Goal: Task Accomplishment & Management: Manage account settings

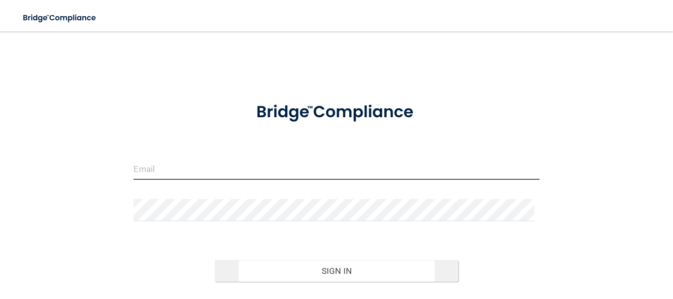
type input "[EMAIL_ADDRESS][DOMAIN_NAME]"
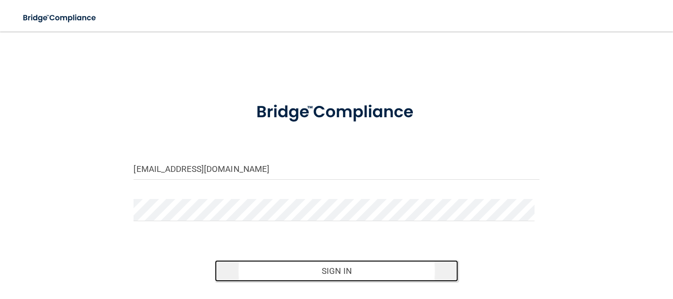
click at [347, 274] on button "Sign In" at bounding box center [336, 271] width 243 height 22
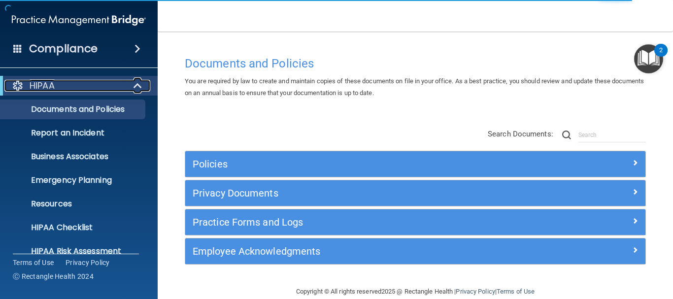
click at [138, 82] on span at bounding box center [138, 86] width 8 height 12
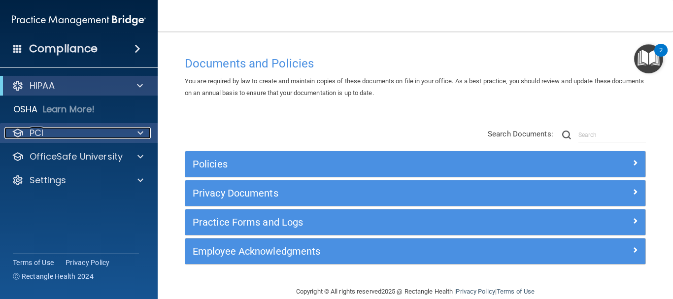
click at [138, 132] on span at bounding box center [140, 133] width 6 height 12
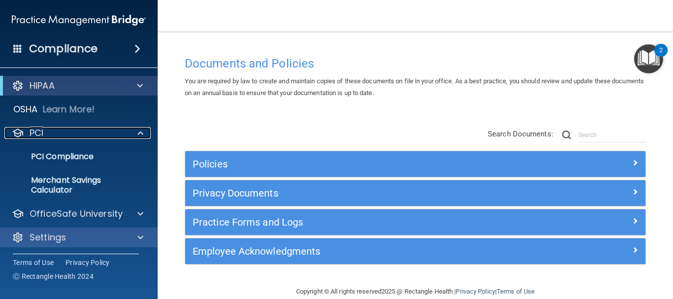
scroll to position [1, 0]
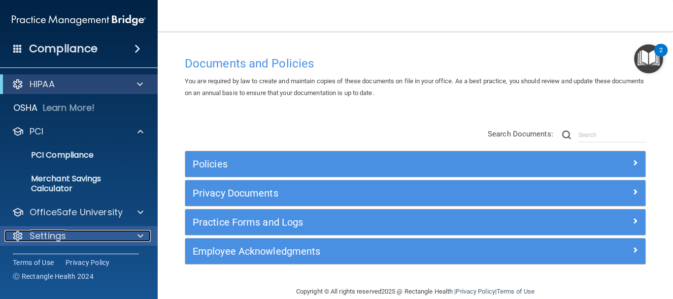
click at [140, 233] on span at bounding box center [140, 236] width 6 height 12
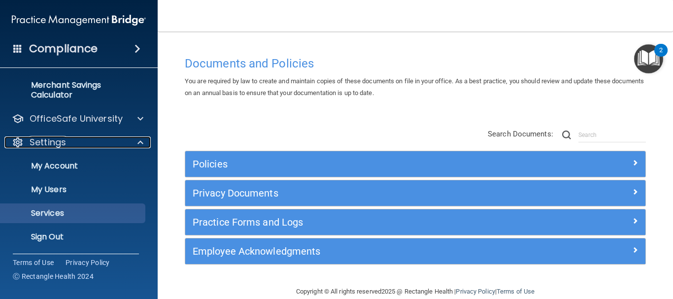
scroll to position [96, 0]
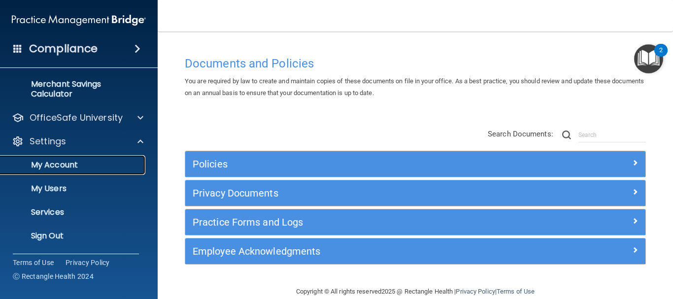
click at [71, 158] on link "My Account" at bounding box center [67, 165] width 155 height 20
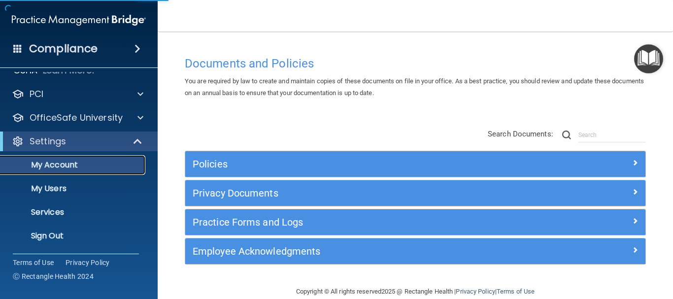
scroll to position [39, 0]
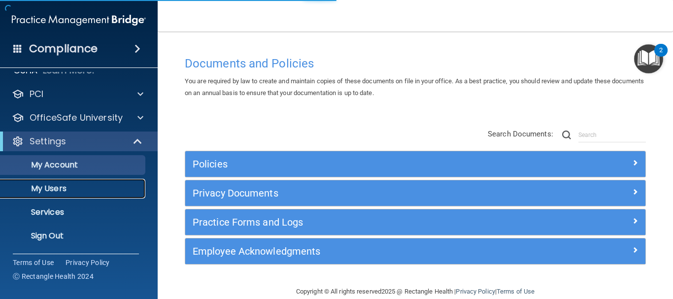
click at [61, 185] on p "My Users" at bounding box center [73, 189] width 134 height 10
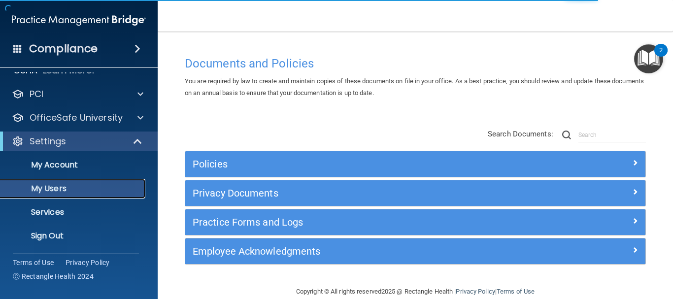
select select "20"
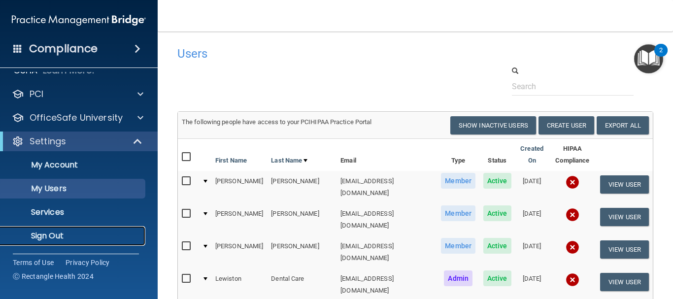
click at [42, 236] on p "Sign Out" at bounding box center [73, 236] width 134 height 10
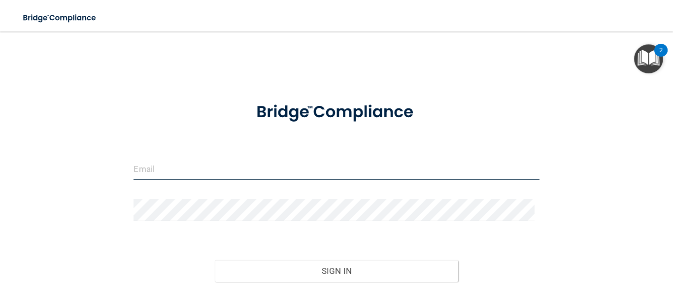
type input "[EMAIL_ADDRESS][DOMAIN_NAME]"
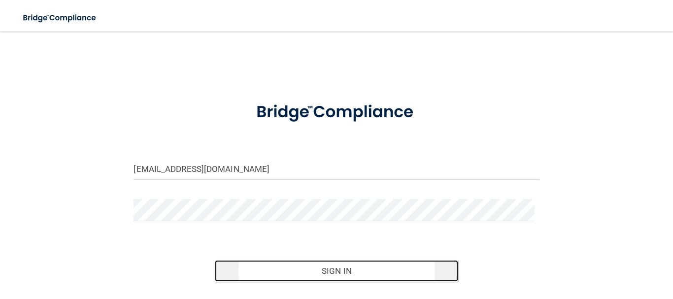
click at [338, 271] on button "Sign In" at bounding box center [336, 271] width 243 height 22
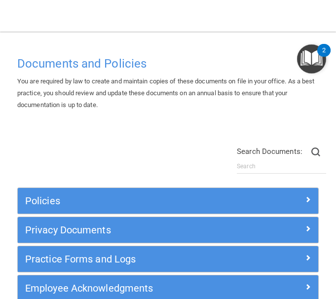
click at [115, 128] on div "Documents and Policies You are required by law to create and maintain copies of…" at bounding box center [168, 186] width 316 height 271
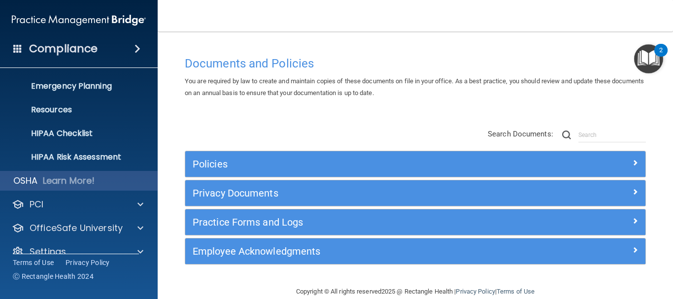
scroll to position [110, 0]
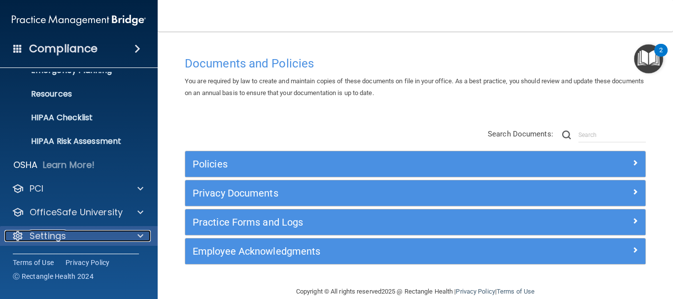
click at [134, 239] on div at bounding box center [139, 236] width 25 height 12
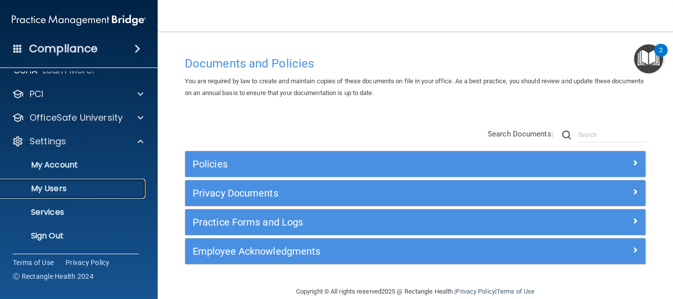
click at [69, 182] on link "My Users" at bounding box center [67, 189] width 155 height 20
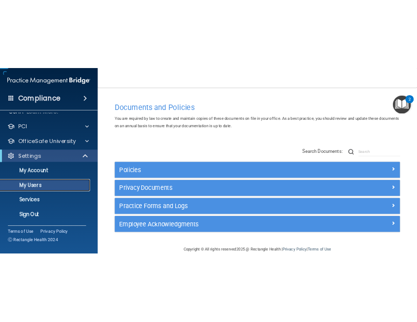
scroll to position [38, 0]
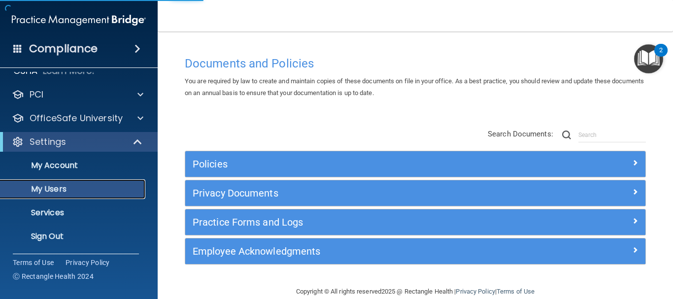
select select "20"
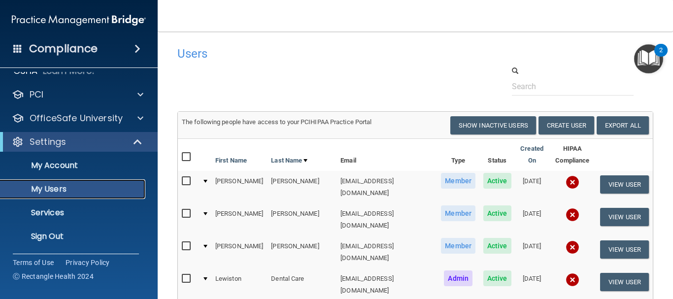
scroll to position [16, 0]
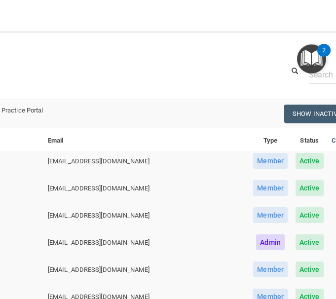
click at [200, 42] on div "Users" at bounding box center [31, 53] width 381 height 24
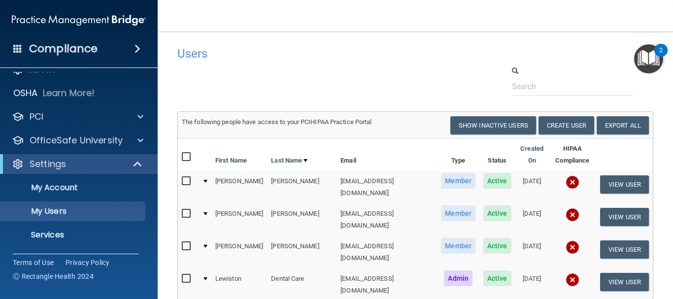
click at [187, 177] on input "checkbox" at bounding box center [187, 181] width 11 height 8
checkbox input "true"
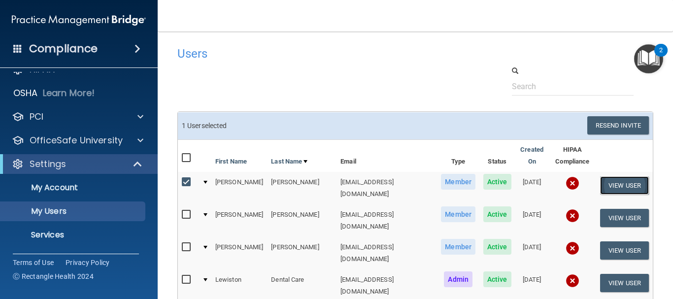
click at [609, 176] on button "View User" at bounding box center [624, 185] width 49 height 18
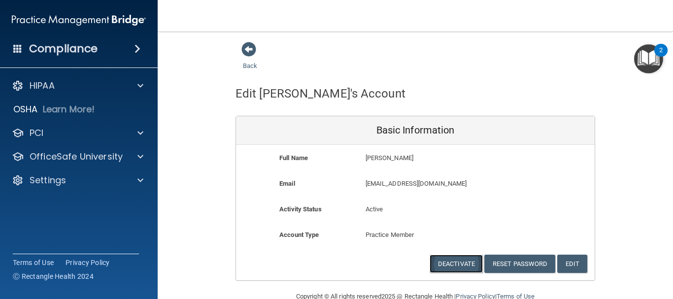
click at [464, 263] on button "Deactivate" at bounding box center [456, 264] width 53 height 18
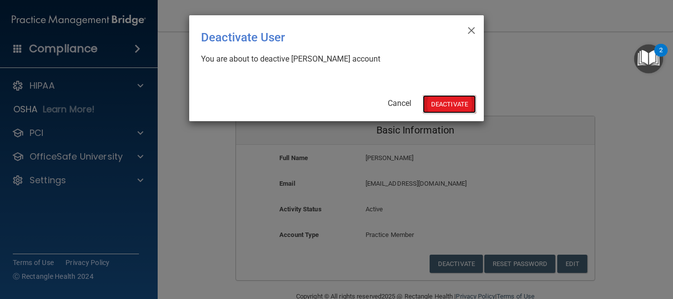
click at [454, 98] on button "Deactivate" at bounding box center [449, 104] width 53 height 18
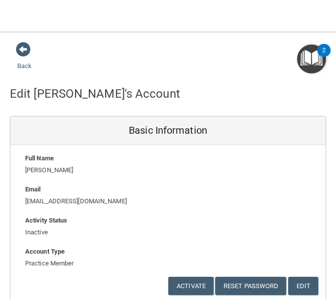
scroll to position [43, 0]
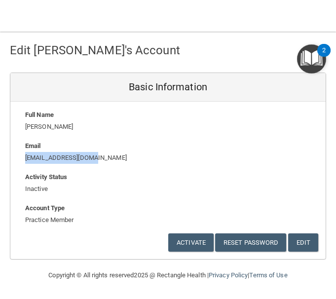
drag, startPoint x: 99, startPoint y: 158, endPoint x: 20, endPoint y: 156, distance: 78.9
click at [20, 156] on div "aebeyer3@hotmail.com aebeyer3@hotmail.com" at bounding box center [168, 158] width 300 height 12
copy p "[EMAIL_ADDRESS][DOMAIN_NAME]"
click at [294, 244] on button "Edit" at bounding box center [303, 242] width 30 height 18
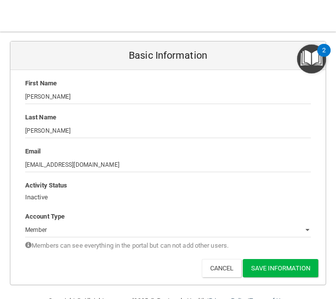
scroll to position [93, 0]
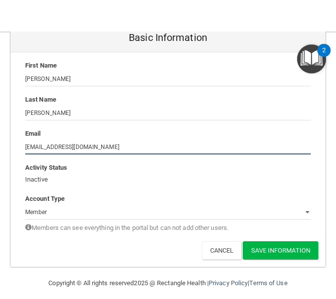
drag, startPoint x: 75, startPoint y: 147, endPoint x: 55, endPoint y: 147, distance: 20.2
click at [55, 147] on input "[EMAIL_ADDRESS][DOMAIN_NAME]" at bounding box center [167, 146] width 285 height 15
type input "aebeyer3@walnutstreetdds.com"
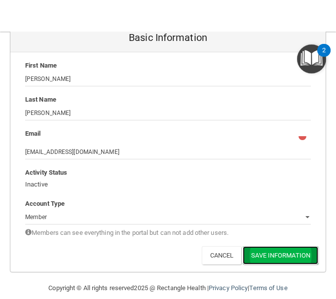
click at [264, 248] on button "Save Information" at bounding box center [279, 255] width 75 height 18
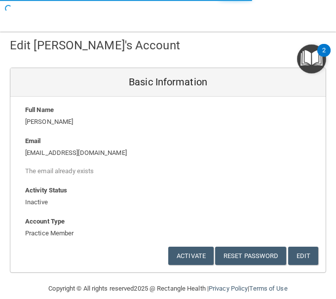
select select "20"
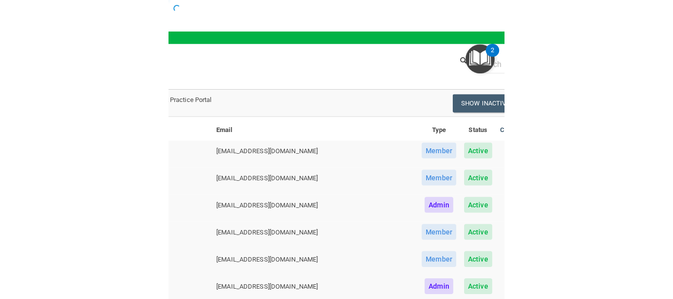
scroll to position [430, 0]
